Goal: Navigation & Orientation: Go to known website

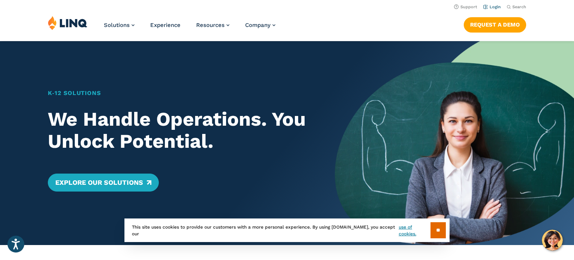
click at [495, 6] on link "Login" at bounding box center [492, 6] width 18 height 5
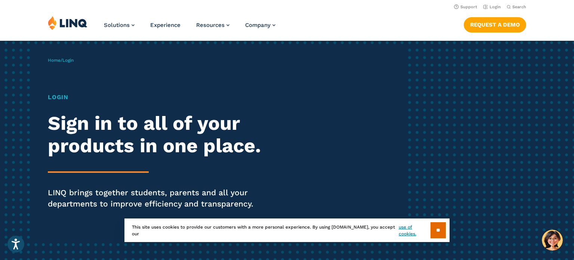
scroll to position [20, 0]
click at [55, 96] on h1 "Login" at bounding box center [158, 96] width 221 height 9
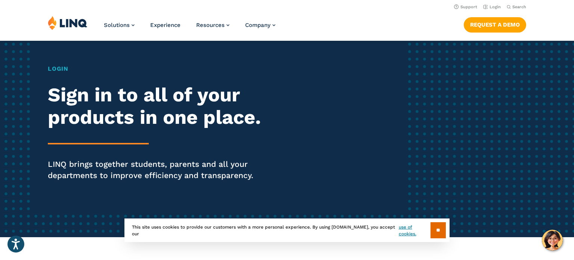
scroll to position [0, 0]
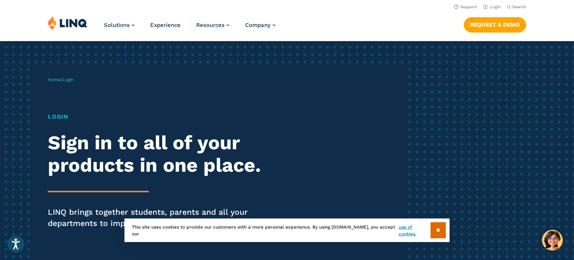
click at [50, 117] on h1 "Login" at bounding box center [158, 116] width 221 height 9
click at [496, 9] on link "Login" at bounding box center [492, 6] width 18 height 5
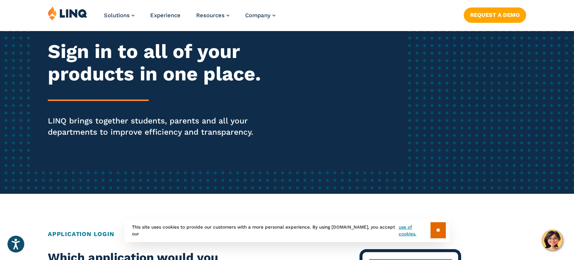
scroll to position [92, 0]
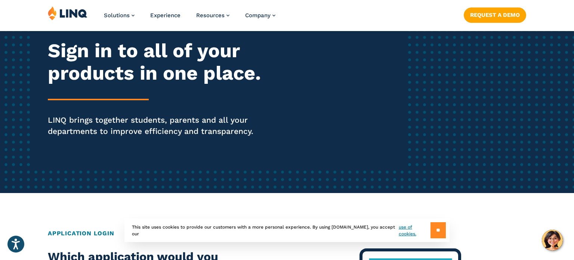
click at [442, 230] on input "**" at bounding box center [437, 230] width 15 height 16
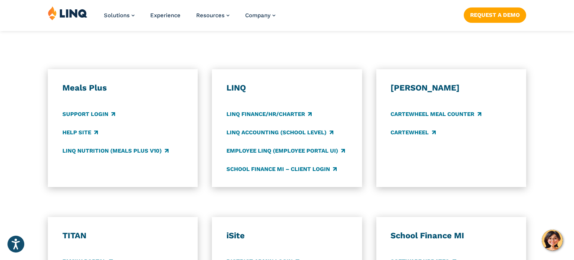
scroll to position [383, 0]
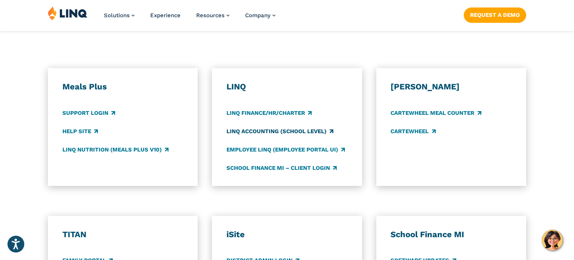
click at [303, 133] on link "LINQ Accounting (school level)" at bounding box center [279, 131] width 107 height 8
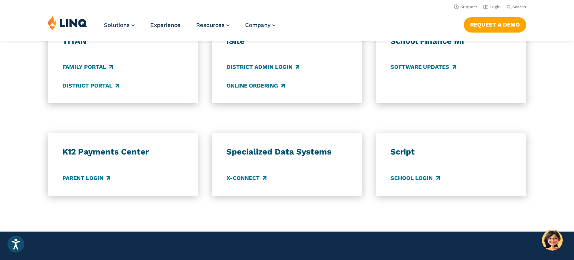
scroll to position [575, 0]
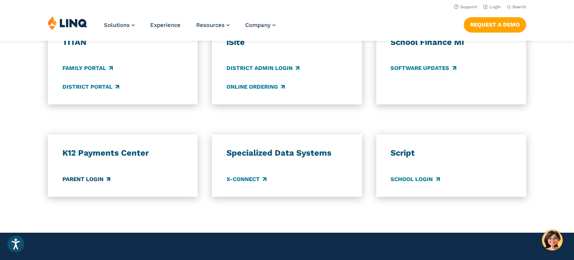
click at [85, 180] on link "Parent Login" at bounding box center [86, 179] width 48 height 8
